Goal: Task Accomplishment & Management: Complete application form

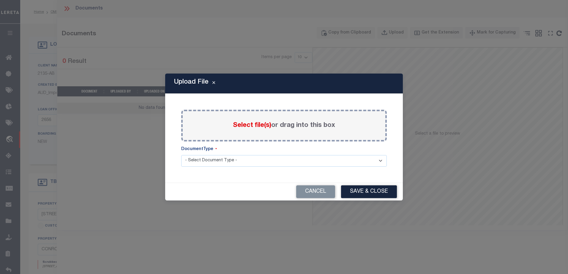
select select "43999"
select select "5757"
select select "600"
select select "NonEscrow"
click at [293, 162] on select "- Select Document Type - Tax Service Documents" at bounding box center [283, 161] width 205 height 12
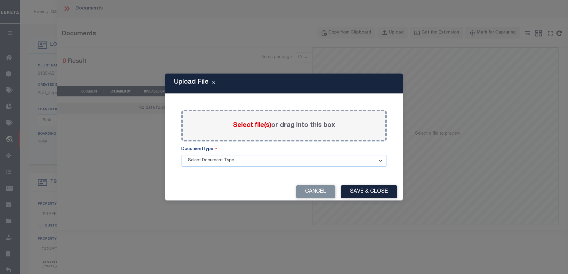
select select "TAX"
click at [181, 155] on select "- Select Document Type - Tax Service Documents" at bounding box center [283, 161] width 205 height 12
click at [366, 190] on button "Save & Close" at bounding box center [369, 192] width 56 height 13
click at [355, 164] on select "- Select Document Type - Tax Service Documents" at bounding box center [283, 161] width 205 height 12
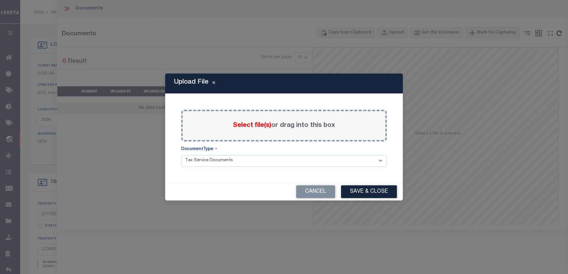
click at [355, 164] on select "- Select Document Type - Tax Service Documents" at bounding box center [283, 161] width 205 height 12
click at [181, 155] on select "- Select Document Type - Tax Service Documents" at bounding box center [283, 161] width 205 height 12
click at [344, 179] on div "Upload File Paste copied image or file into this box Select file(s) or drag int…" at bounding box center [284, 137] width 238 height 127
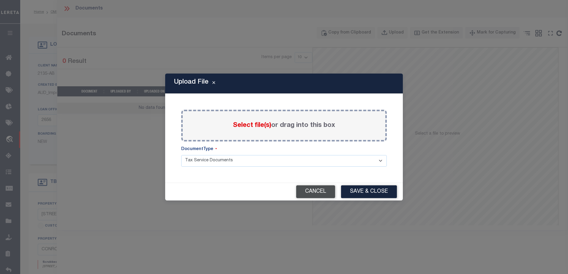
click at [314, 195] on button "Cancel" at bounding box center [315, 192] width 39 height 13
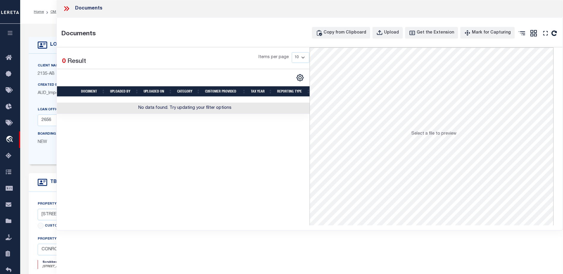
drag, startPoint x: 279, startPoint y: 205, endPoint x: 301, endPoint y: 201, distance: 22.6
click at [281, 205] on div "Selected 0 Result Items per page 10 25 50 100" at bounding box center [183, 137] width 253 height 178
click at [305, 202] on div "Selected 0 Result Items per page 10 25 50 100" at bounding box center [183, 137] width 253 height 178
